Goal: Complete application form: Complete application form

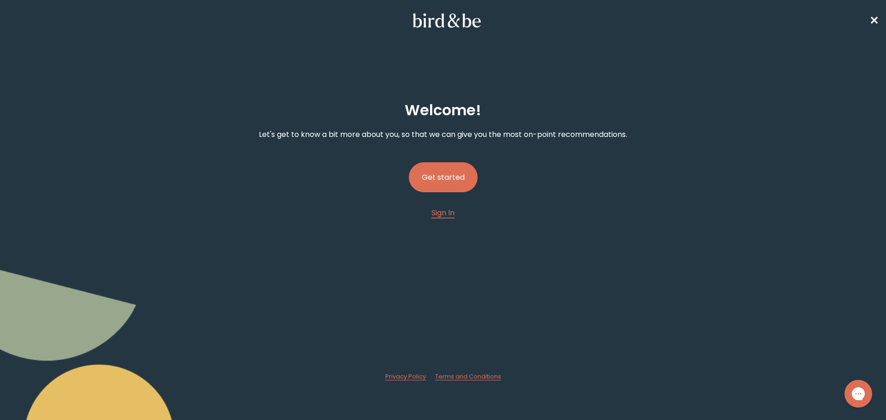
click at [461, 182] on button "Get started" at bounding box center [443, 177] width 69 height 30
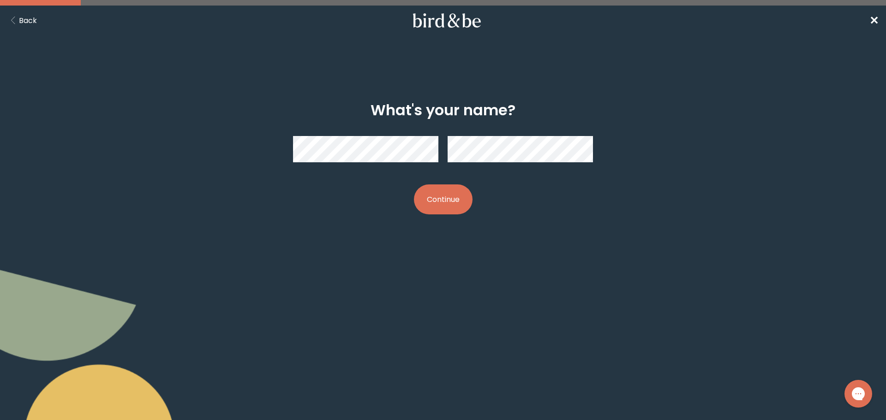
click at [438, 200] on button "Continue" at bounding box center [443, 200] width 59 height 30
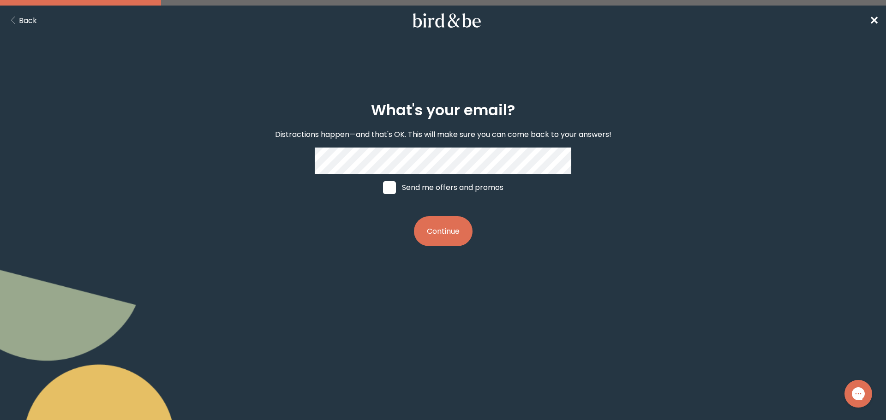
click at [440, 231] on button "Continue" at bounding box center [443, 231] width 59 height 30
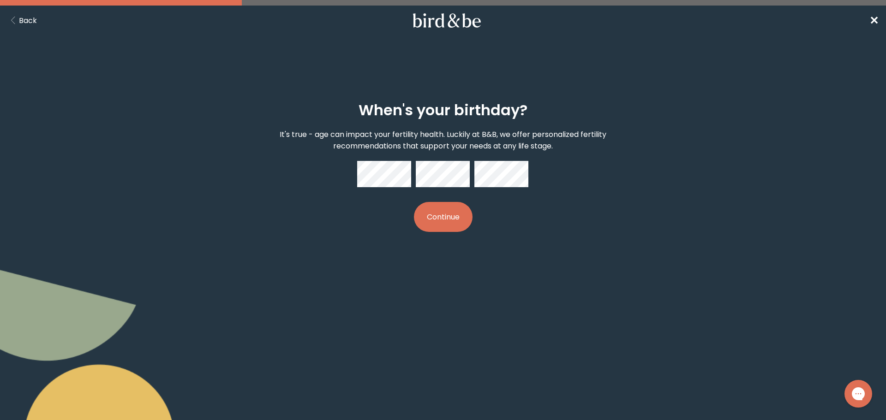
click at [445, 211] on button "Continue" at bounding box center [443, 217] width 59 height 30
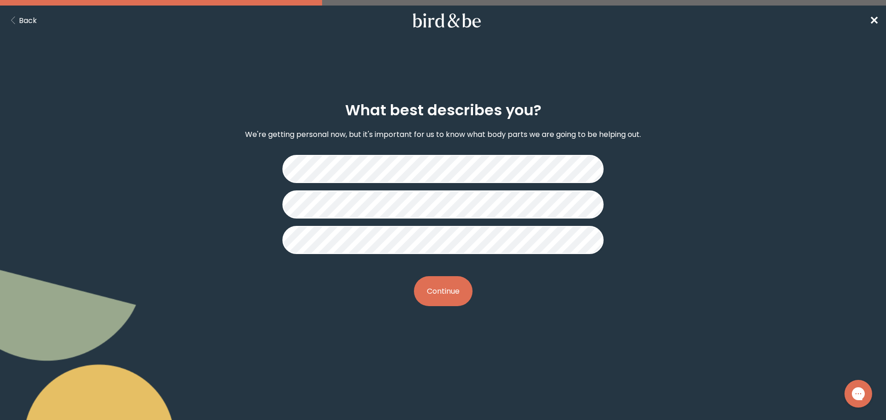
click at [456, 282] on button "Continue" at bounding box center [443, 291] width 59 height 30
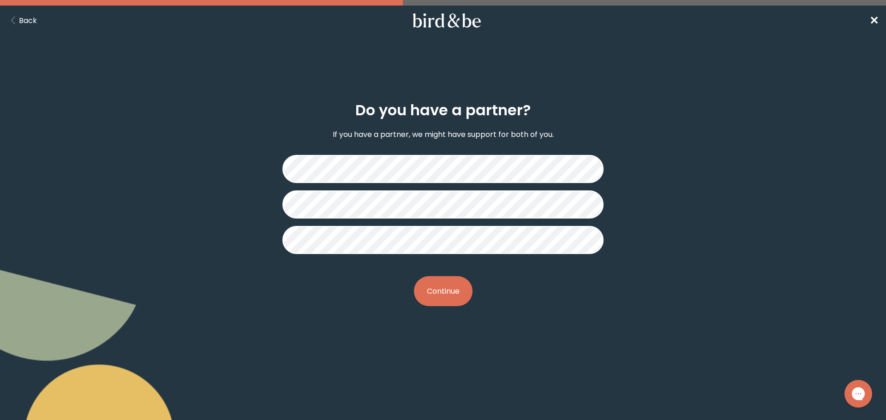
click at [448, 282] on button "Continue" at bounding box center [443, 291] width 59 height 30
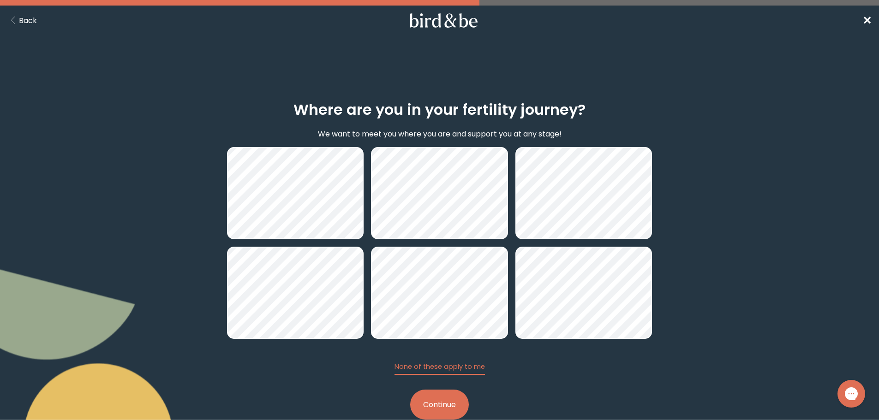
click at [440, 406] on button "Continue" at bounding box center [439, 405] width 59 height 30
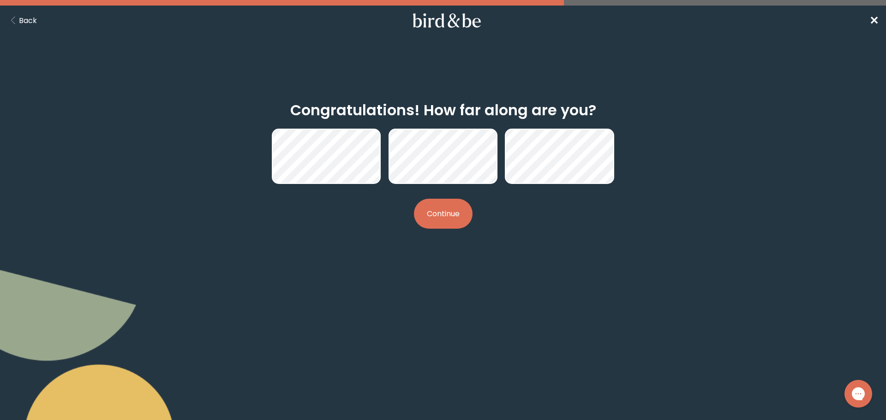
click at [439, 216] on button "Continue" at bounding box center [443, 214] width 59 height 30
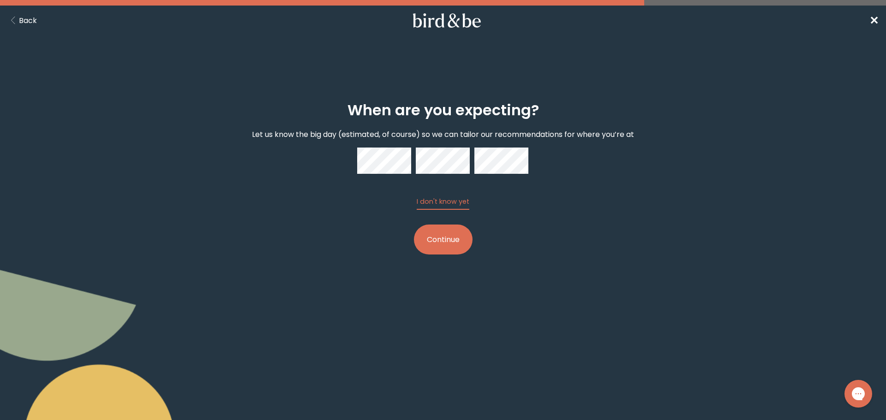
click at [450, 237] on button "Continue" at bounding box center [443, 240] width 59 height 30
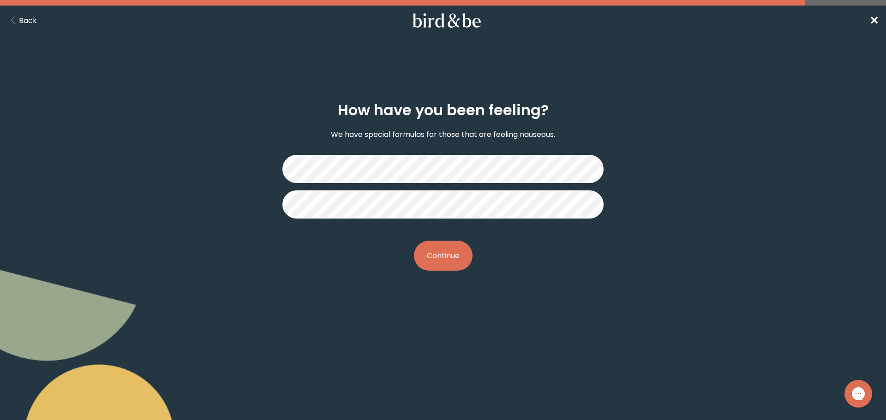
click at [463, 257] on button "Continue" at bounding box center [443, 256] width 59 height 30
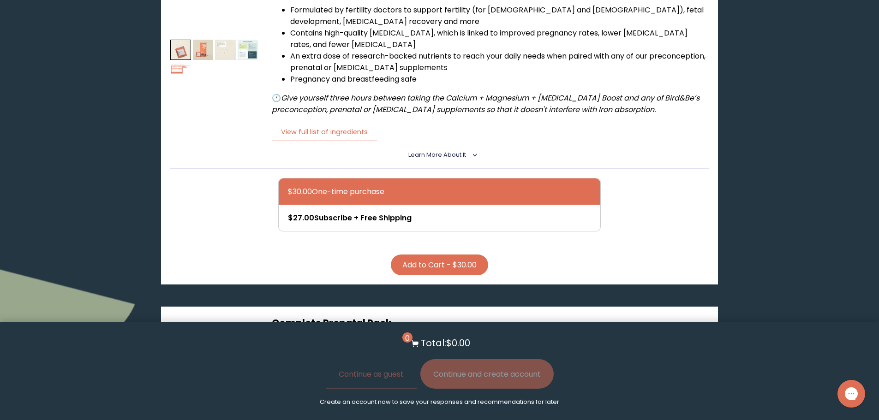
scroll to position [138, 0]
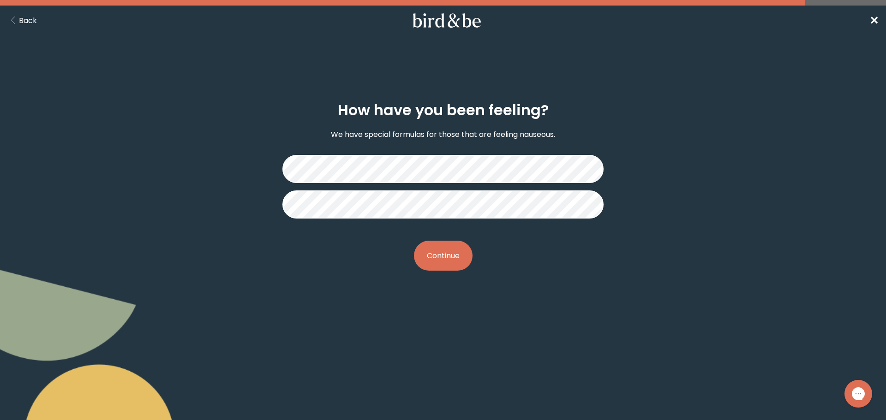
click at [424, 23] on use at bounding box center [447, 20] width 68 height 14
